Goal: Transaction & Acquisition: Purchase product/service

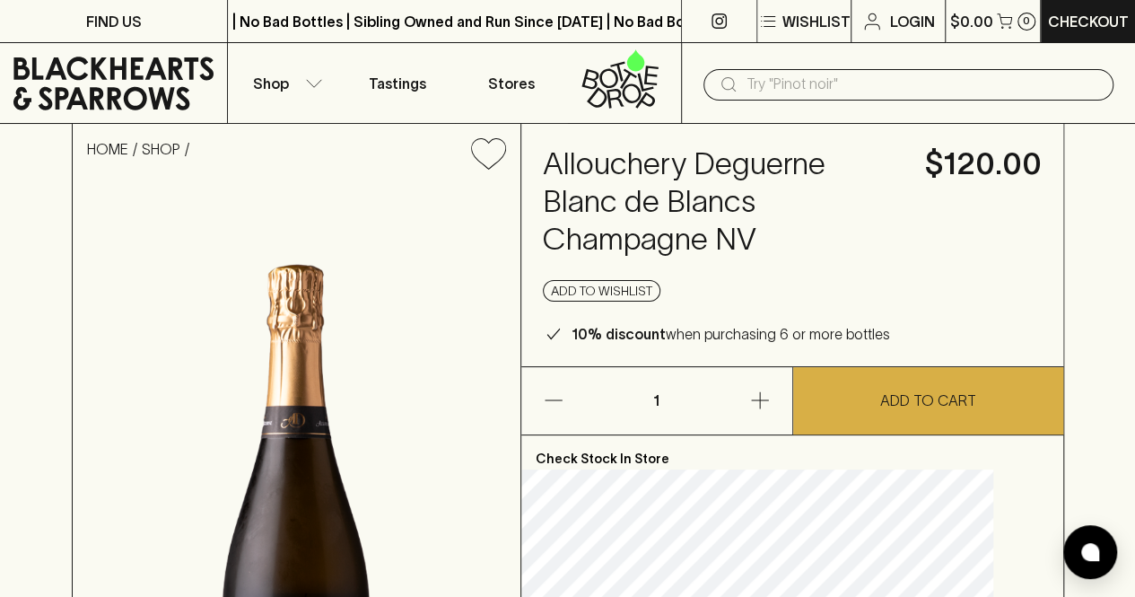
click at [129, 81] on icon at bounding box center [113, 84] width 200 height 54
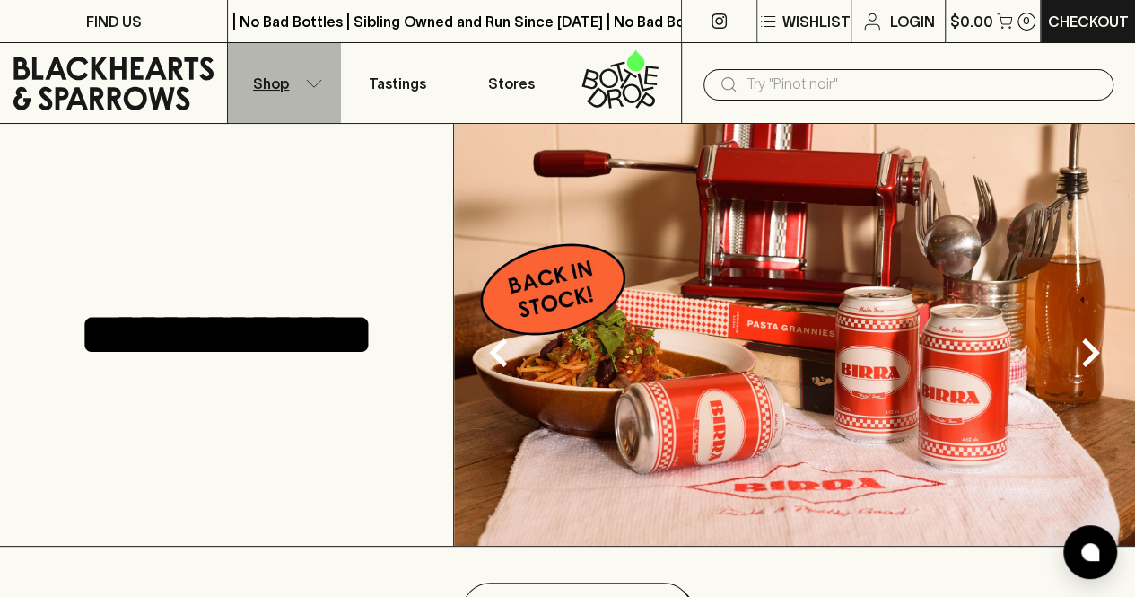
click at [282, 85] on p "Shop" at bounding box center [271, 84] width 36 height 22
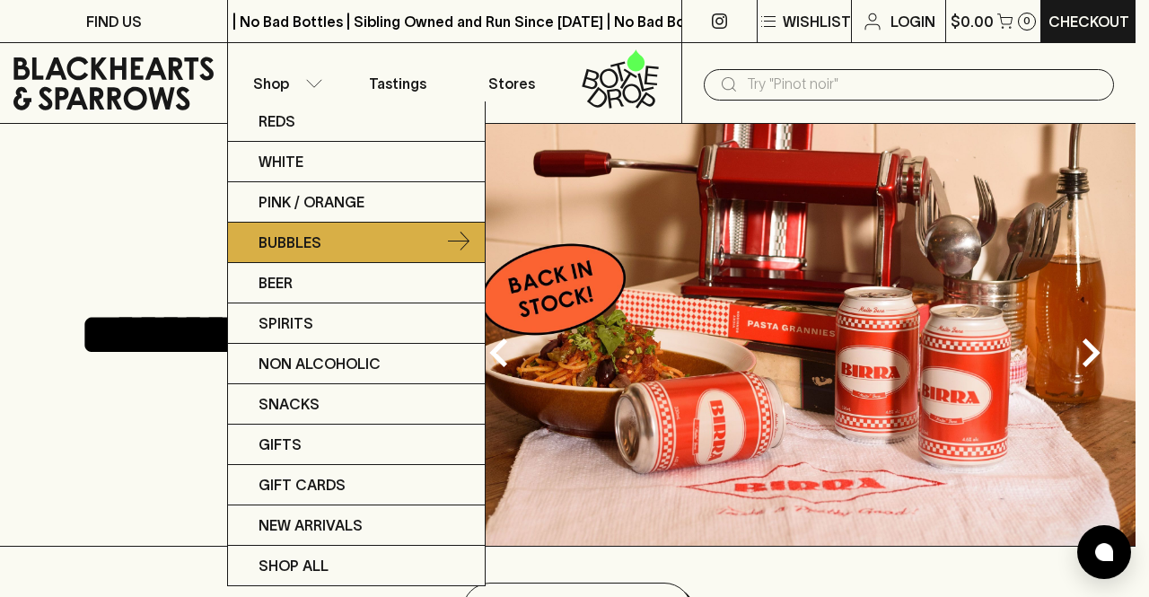
click at [369, 238] on link "Bubbles" at bounding box center [356, 243] width 257 height 40
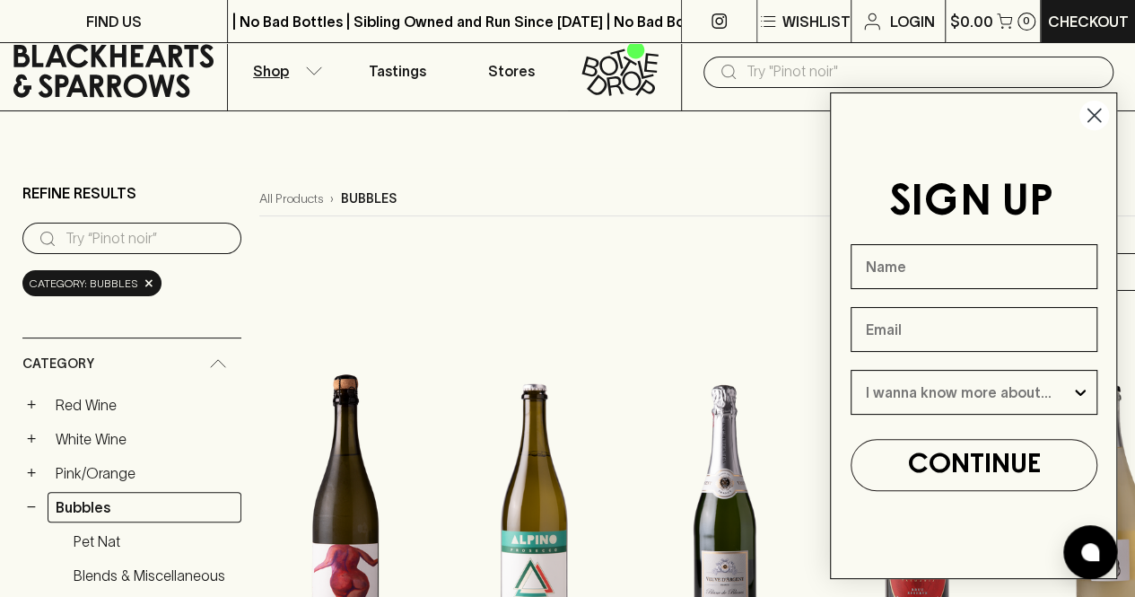
scroll to position [307, 0]
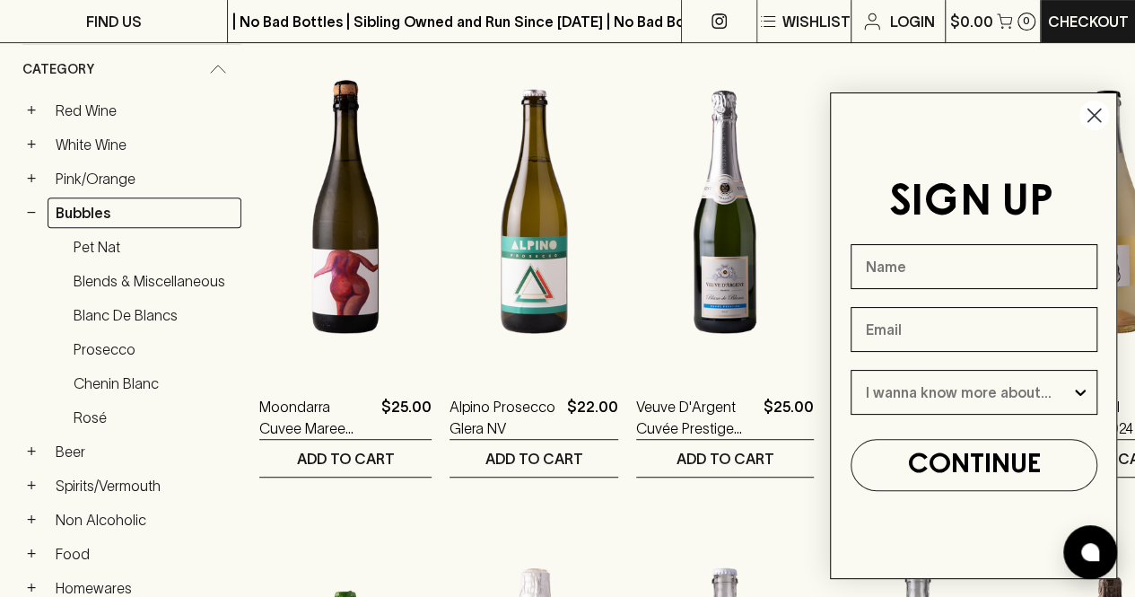
click at [1092, 123] on circle "Close dialog" at bounding box center [1095, 116] width 30 height 30
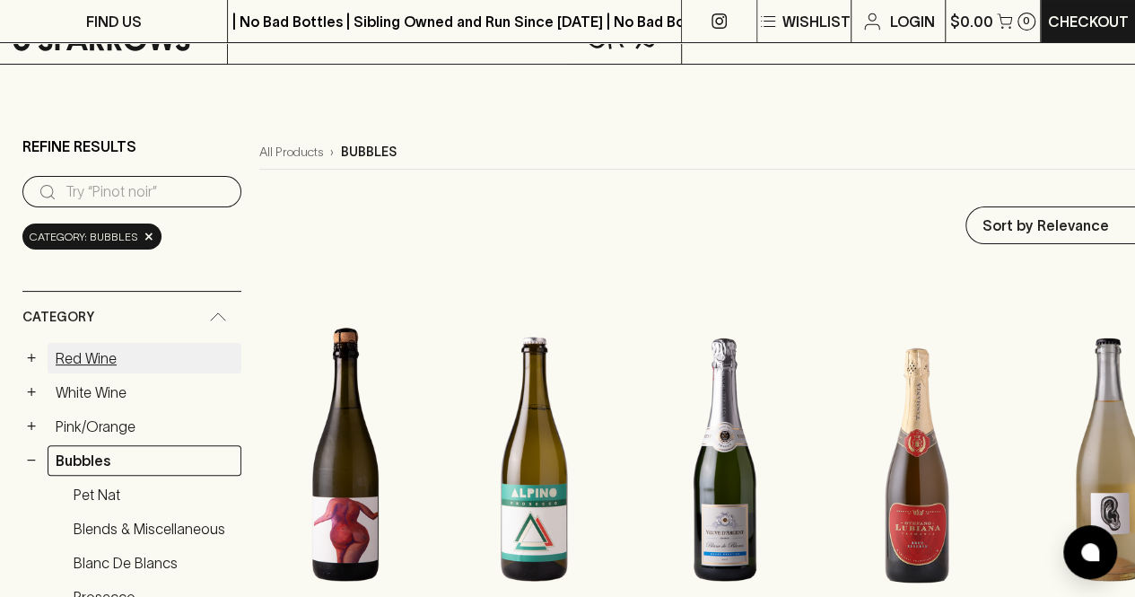
scroll to position [34, 0]
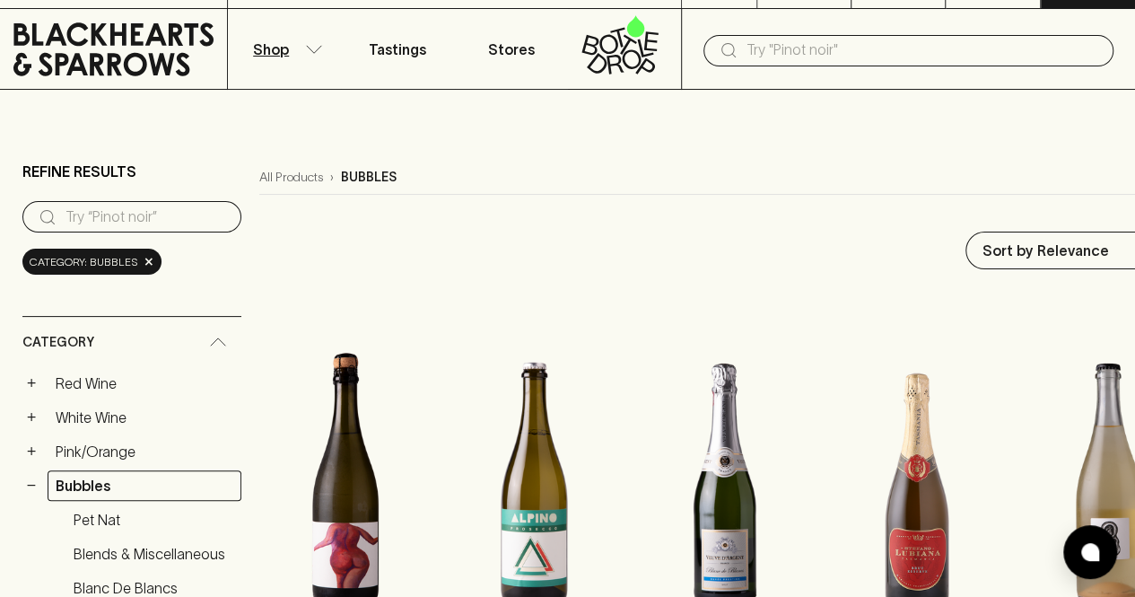
click at [187, 219] on input "search" at bounding box center [147, 217] width 162 height 29
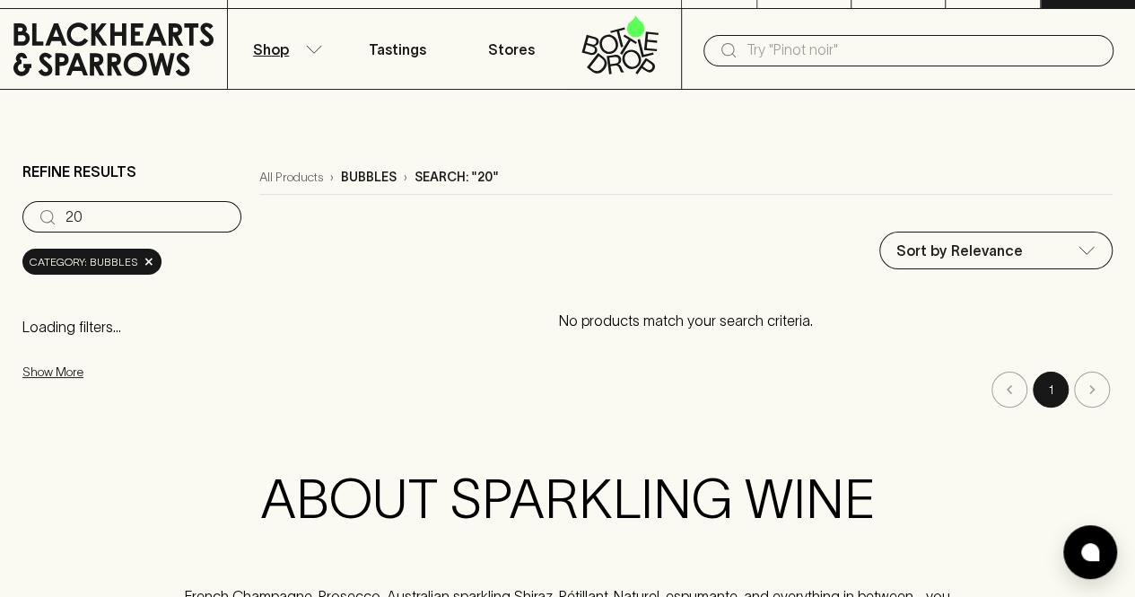
type input "2"
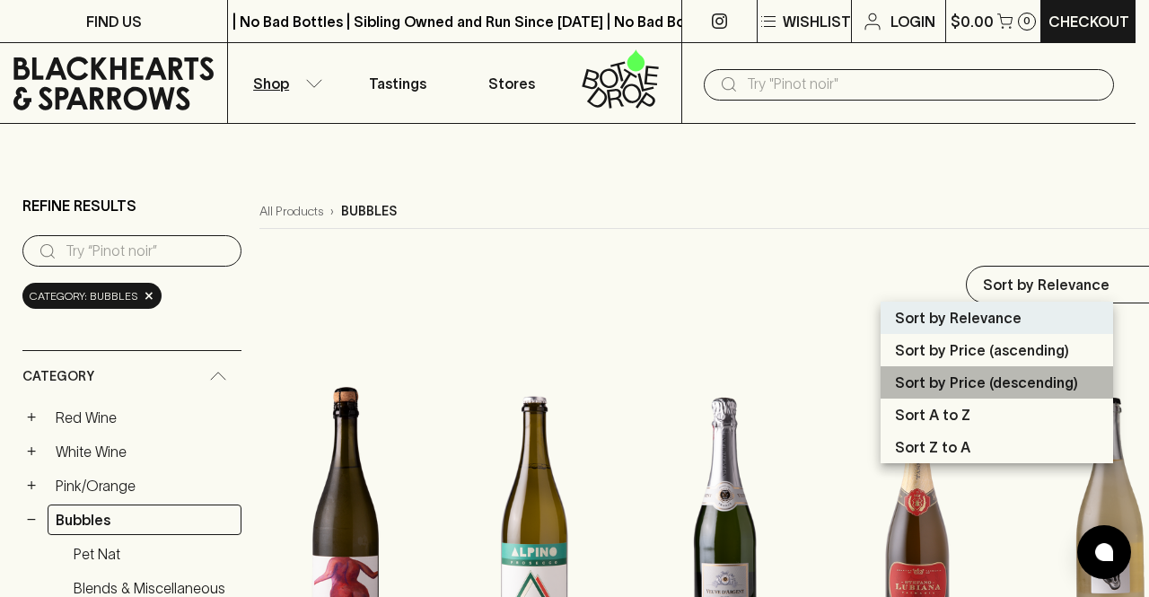
click at [978, 378] on p "Sort by Price (descending)" at bounding box center [986, 383] width 183 height 22
type input "price:desc"
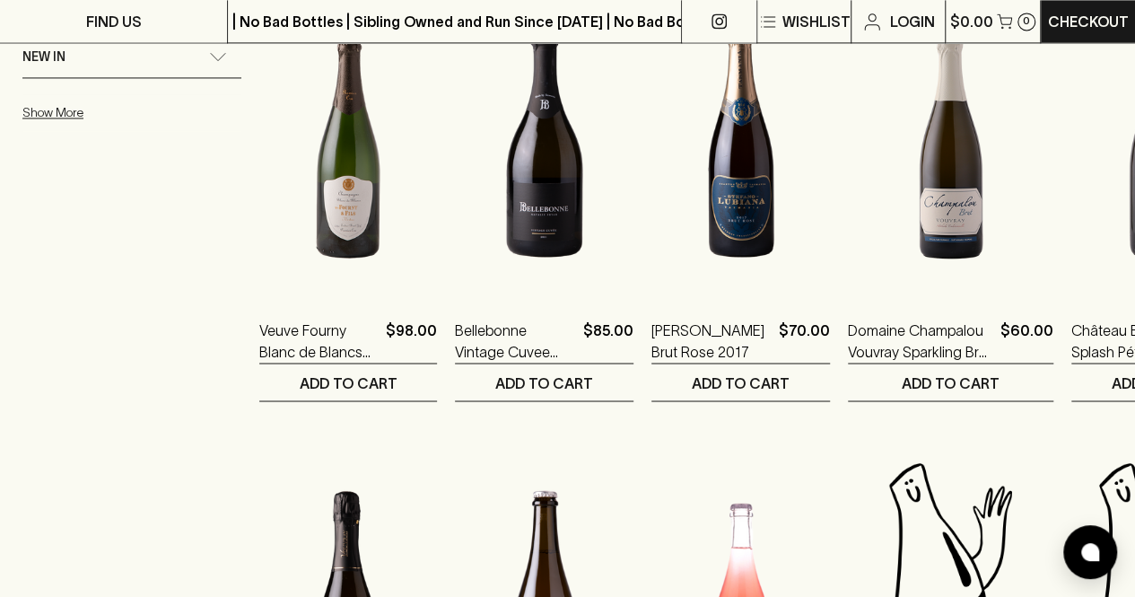
scroll to position [1752, 0]
